Goal: Find specific page/section: Find specific page/section

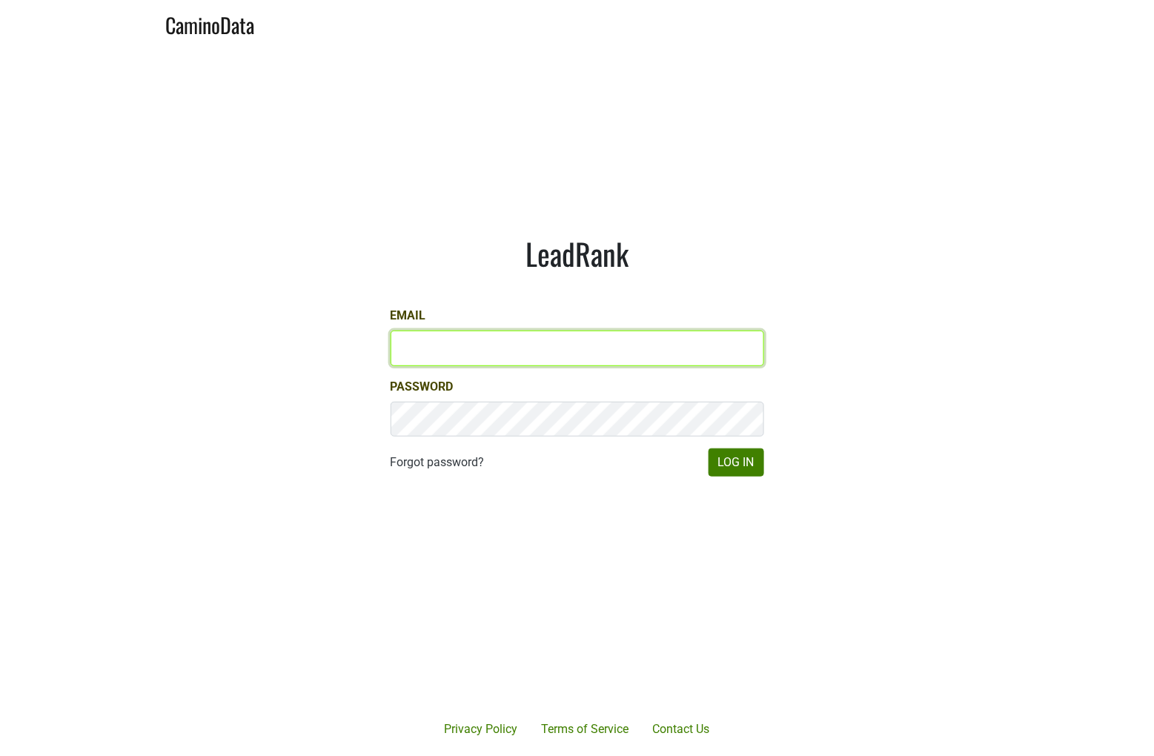
type input "andrew@hundredacre.com"
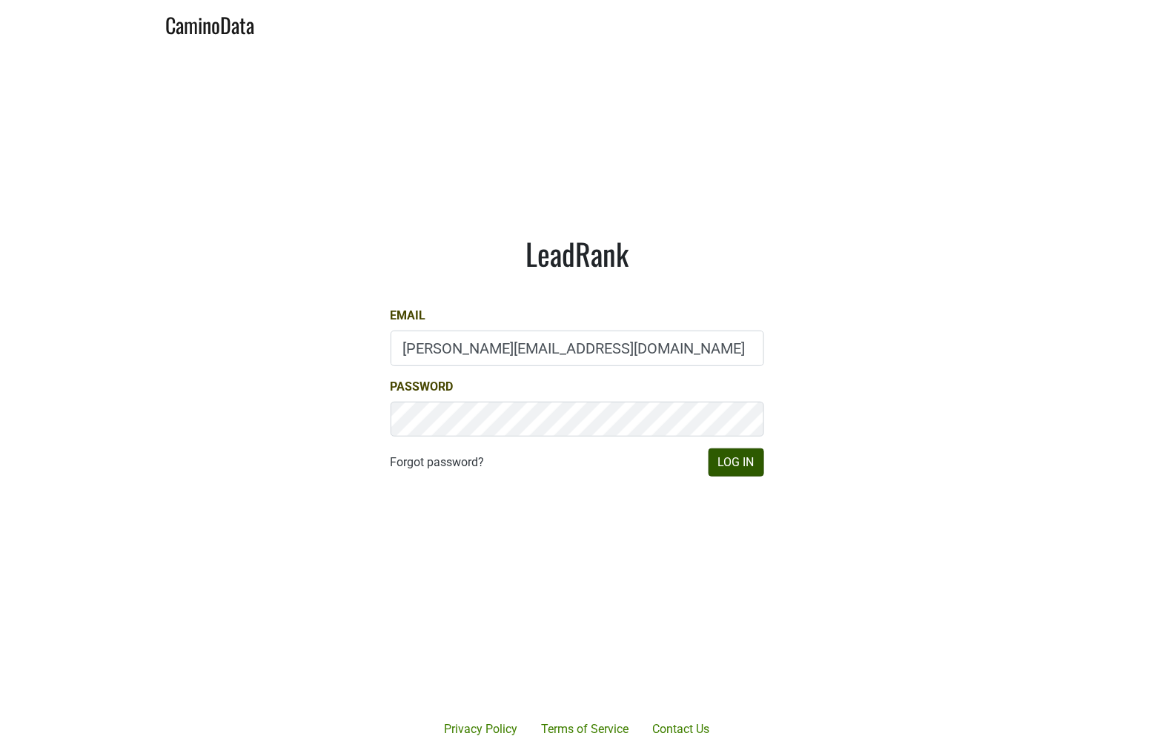
click at [742, 459] on button "Log In" at bounding box center [737, 463] width 56 height 28
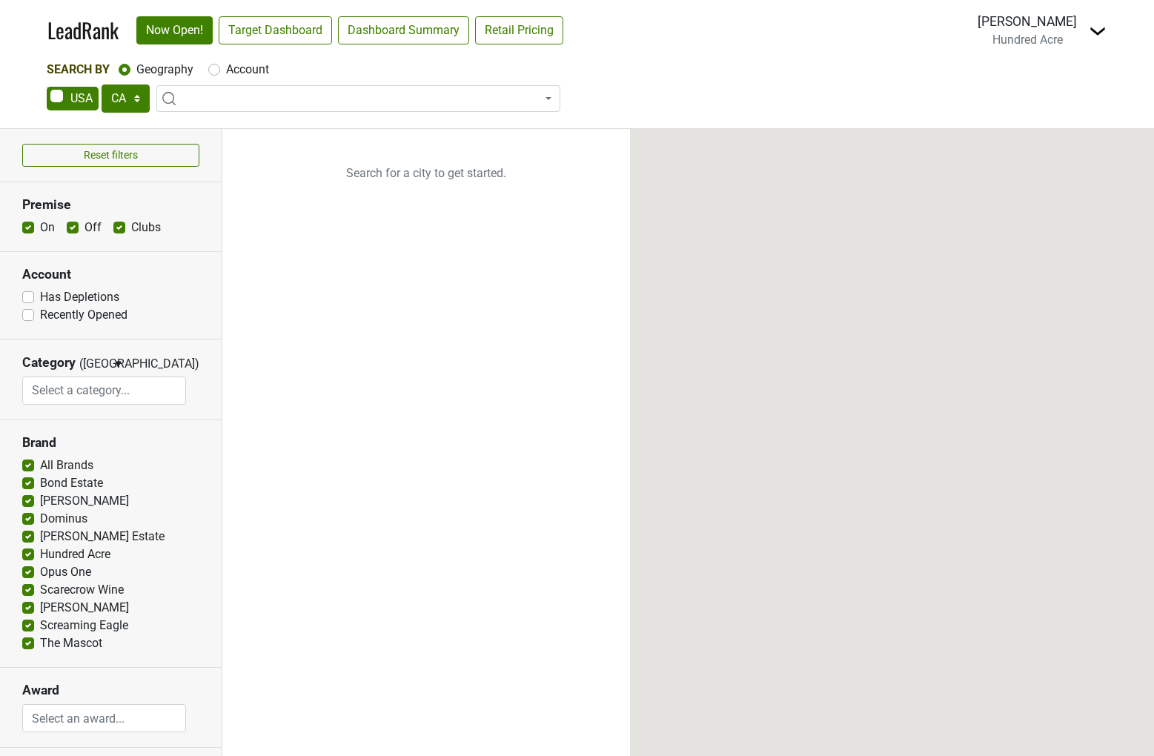
select select "CA"
select select
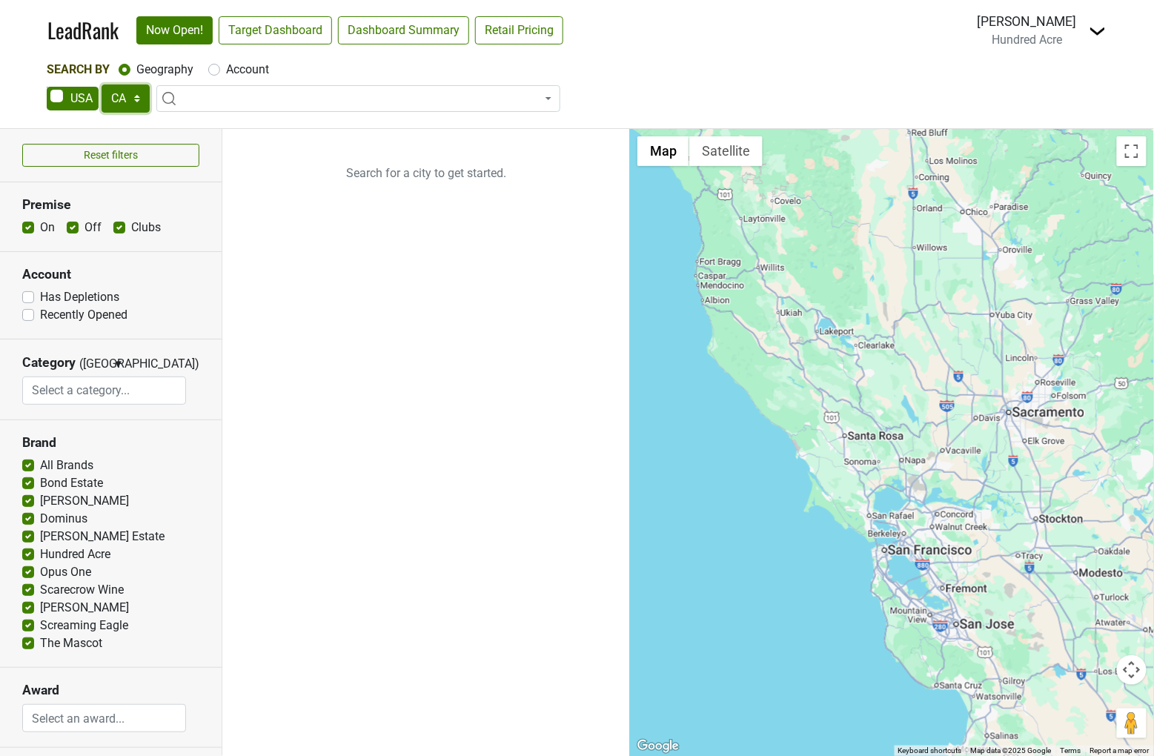
select select "TX"
click at [284, 36] on link "Target Dashboard" at bounding box center [275, 30] width 113 height 28
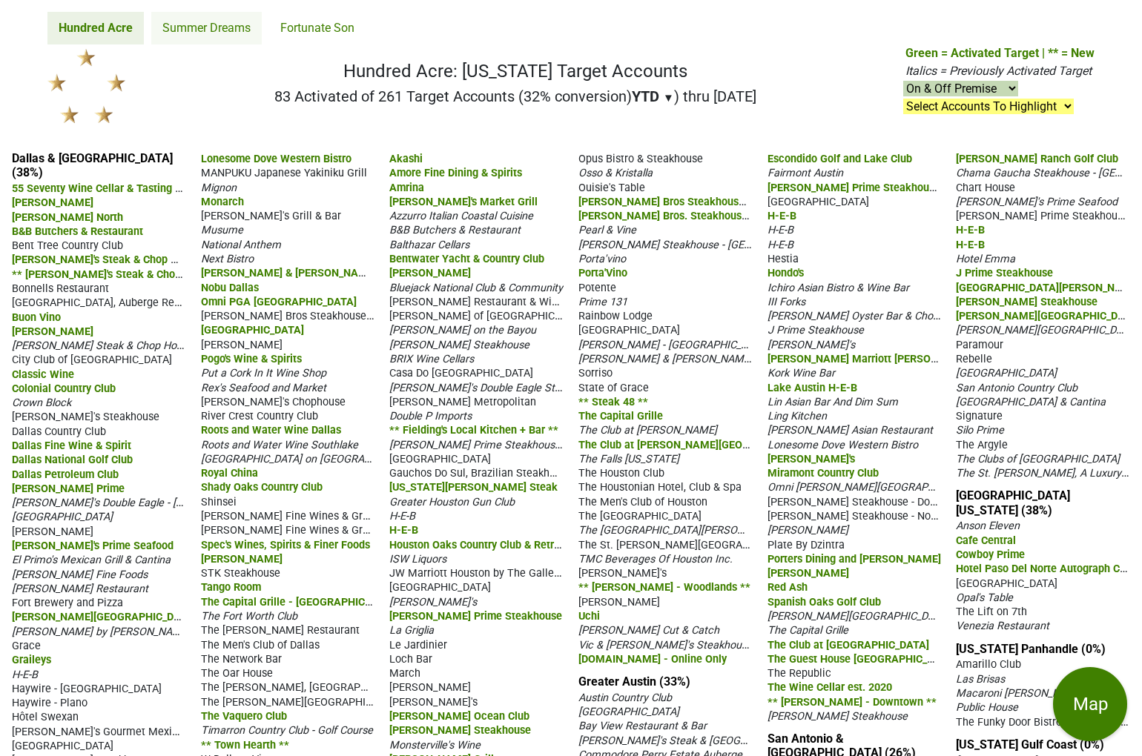
click at [205, 27] on link "Summer Dreams" at bounding box center [206, 28] width 110 height 33
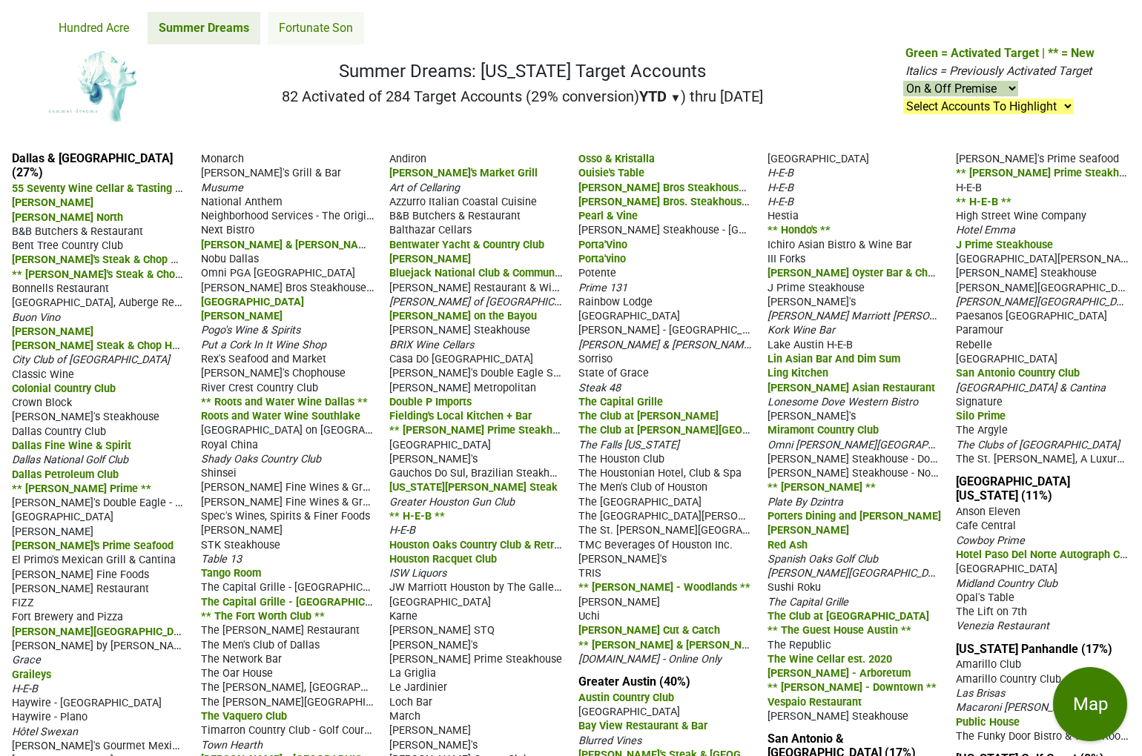
click at [303, 38] on link "Fortunate Son" at bounding box center [316, 28] width 96 height 33
